Goal: Find specific page/section: Find specific page/section

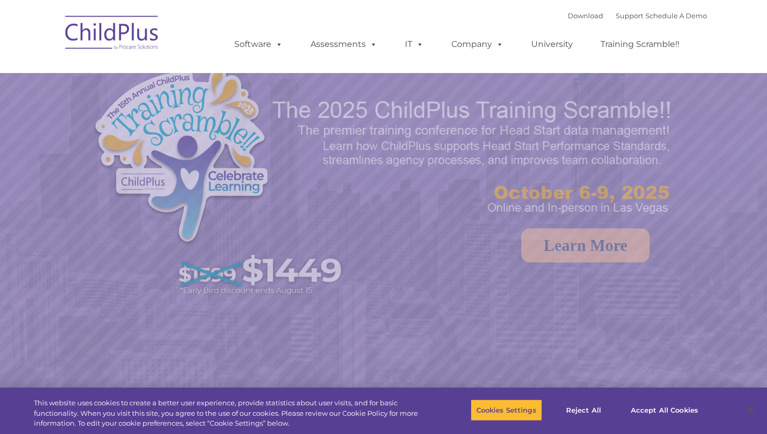
select select "MEDIUM"
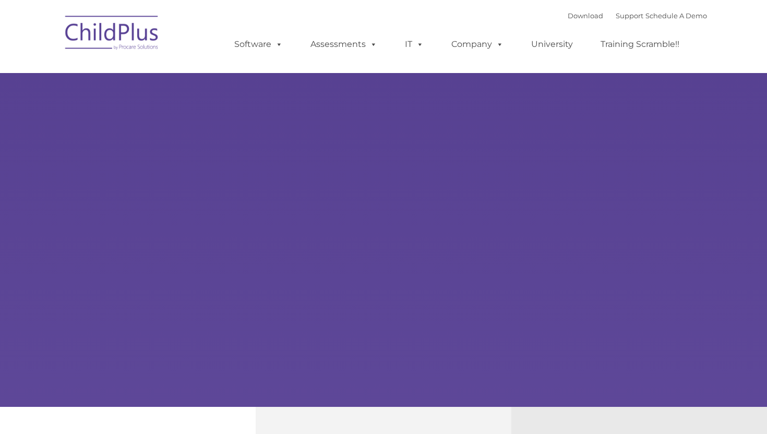
type input ""
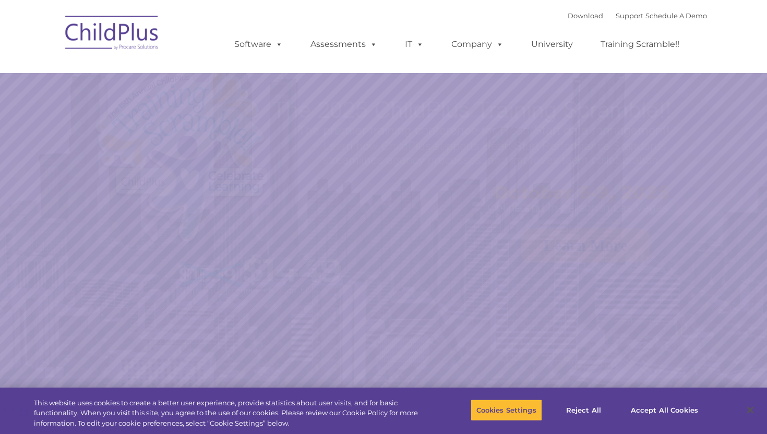
scroll to position [23, 0]
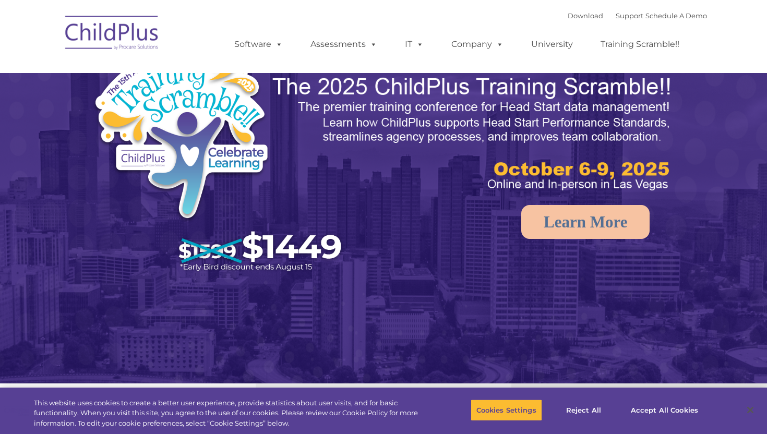
select select "MEDIUM"
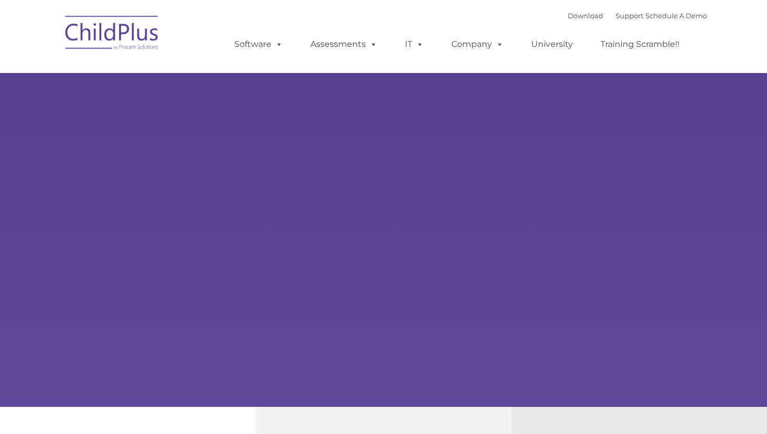
type input ""
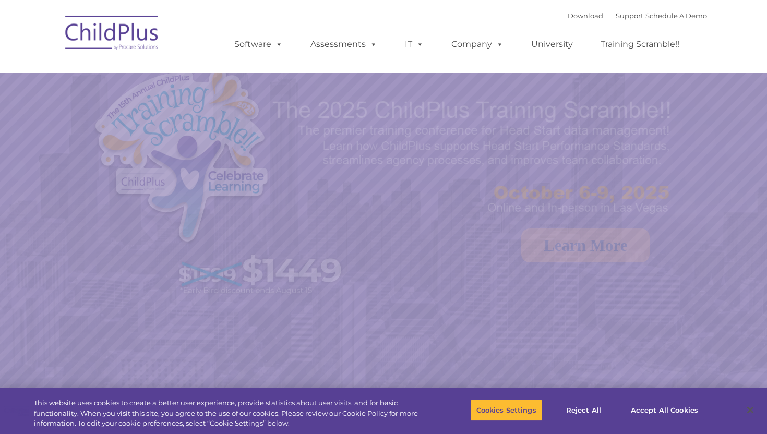
select select "MEDIUM"
